Goal: Task Accomplishment & Management: Manage account settings

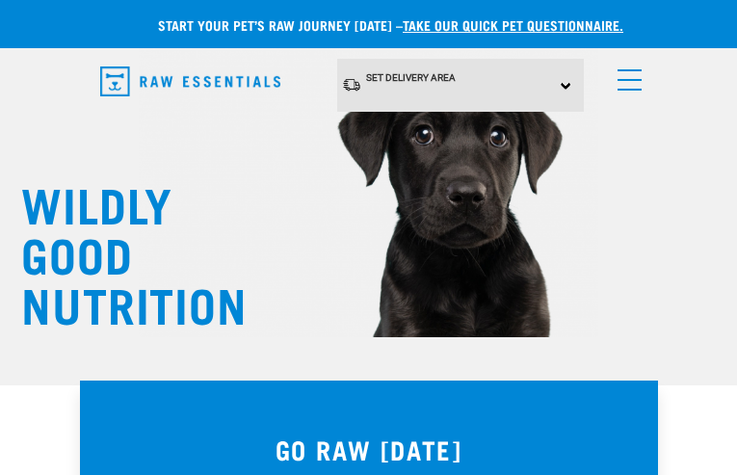
type input "k1ab@carolina.rr.com"
type input "VgGyIWUIoiWHke"
